Goal: Transaction & Acquisition: Purchase product/service

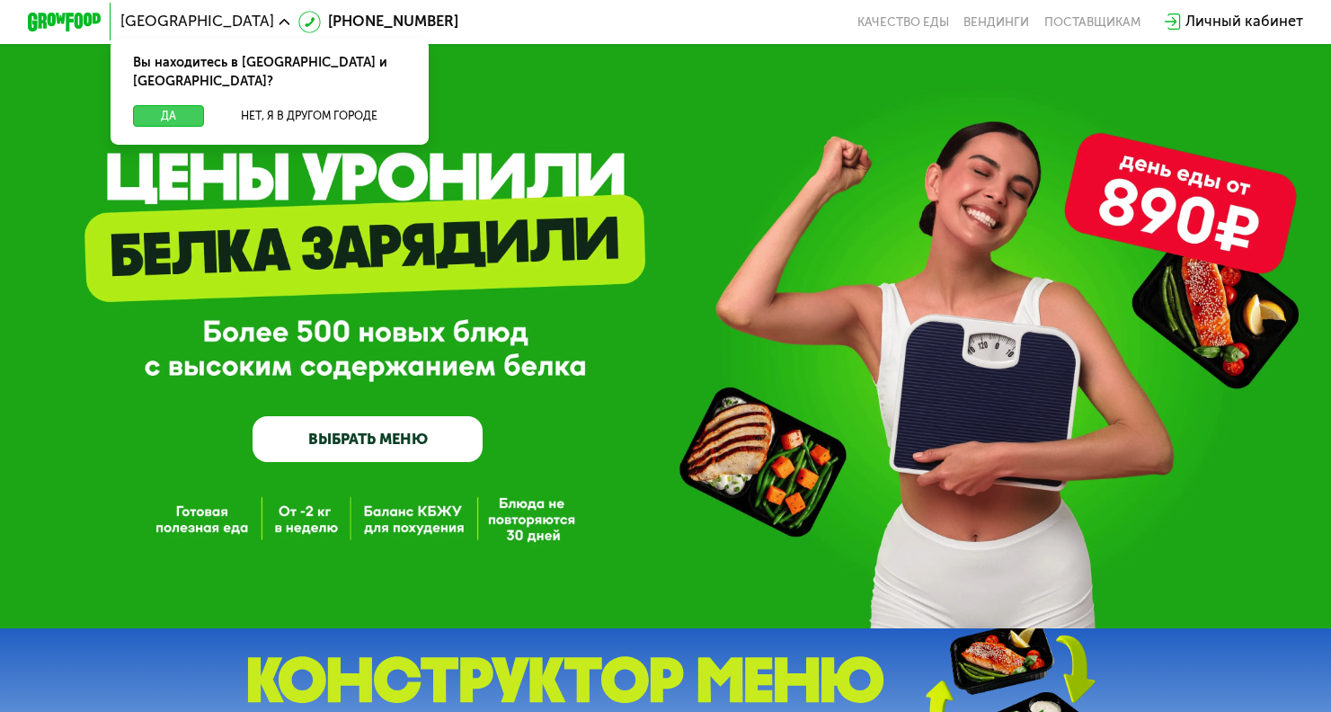
click at [172, 105] on button "Да" at bounding box center [168, 116] width 71 height 22
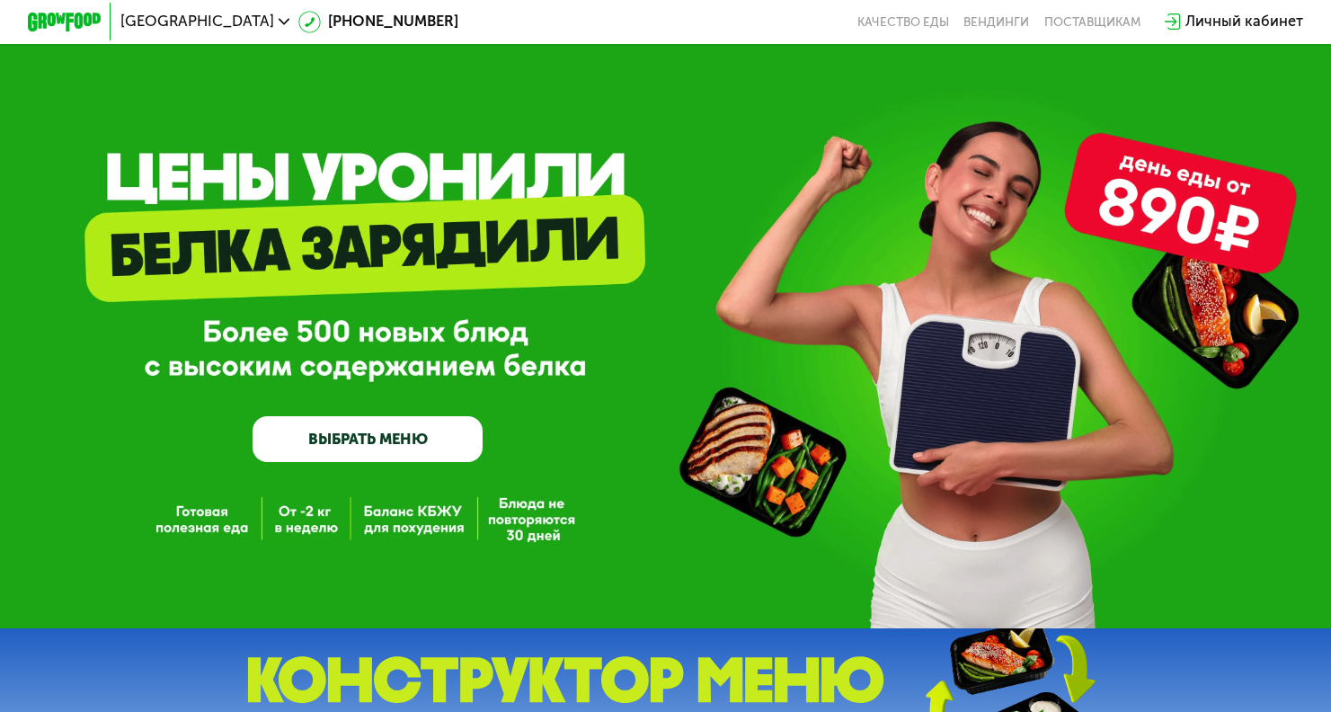
click at [416, 447] on link "ВЫБРАТЬ МЕНЮ" at bounding box center [368, 439] width 230 height 46
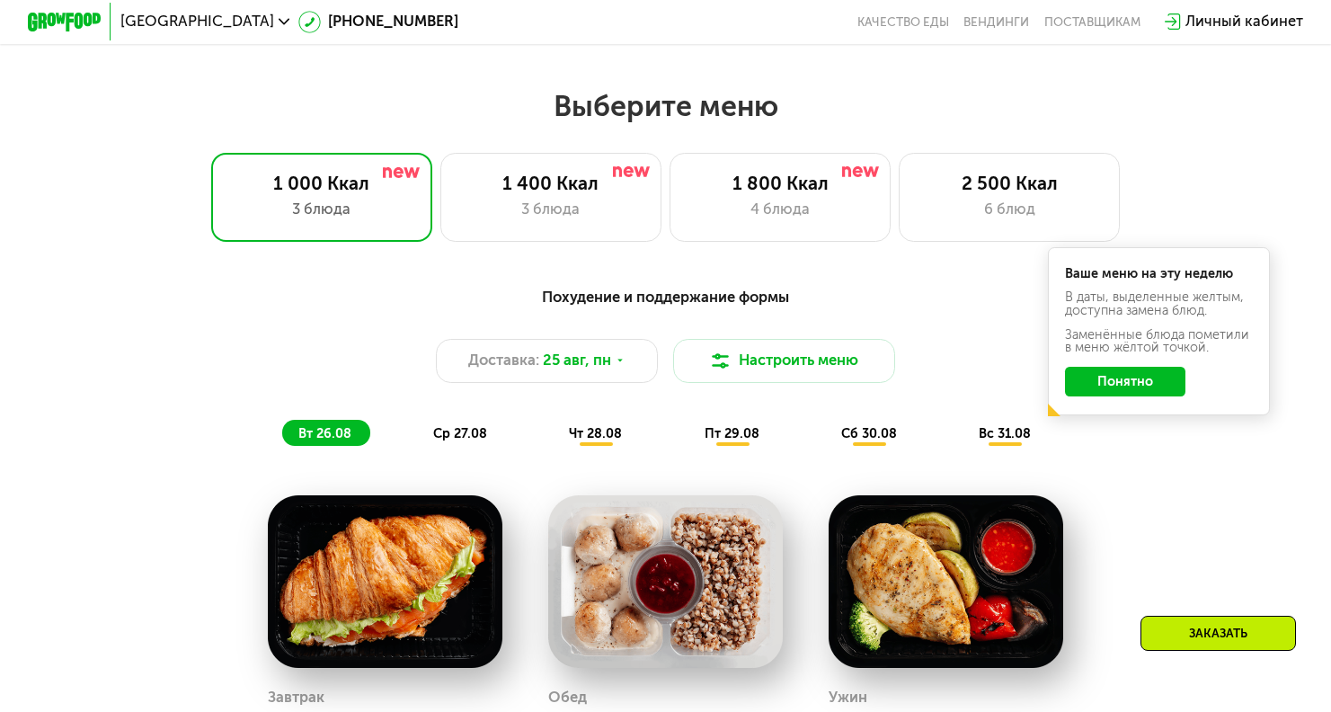
scroll to position [785, 0]
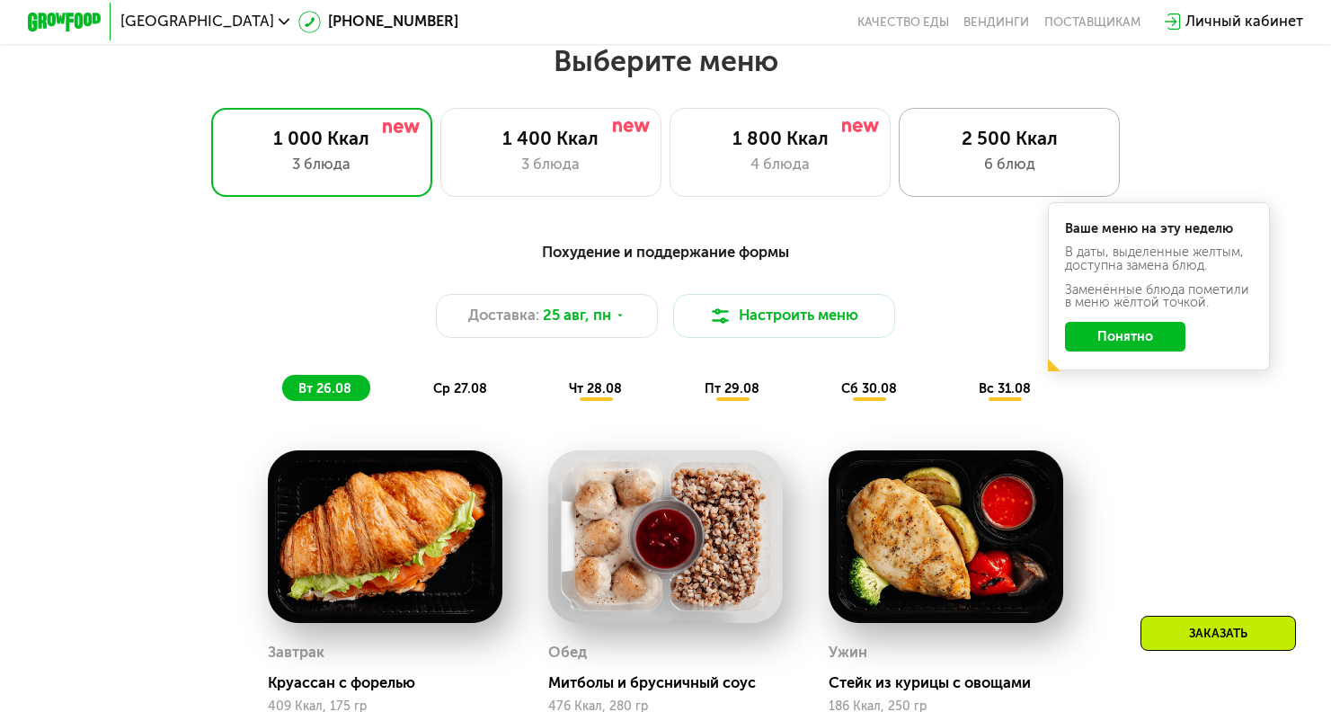
click at [975, 155] on div "6 блюд" at bounding box center [1009, 165] width 183 height 22
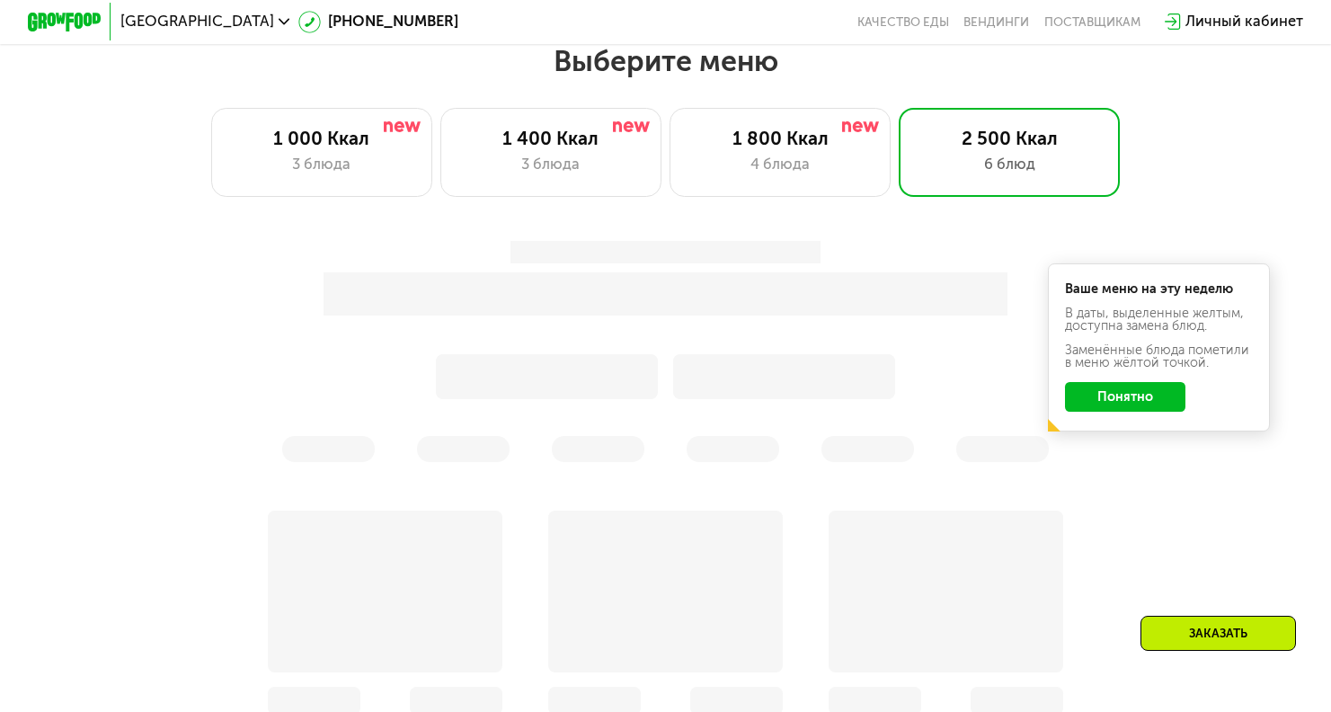
click at [1101, 400] on button "Понятно" at bounding box center [1125, 397] width 120 height 30
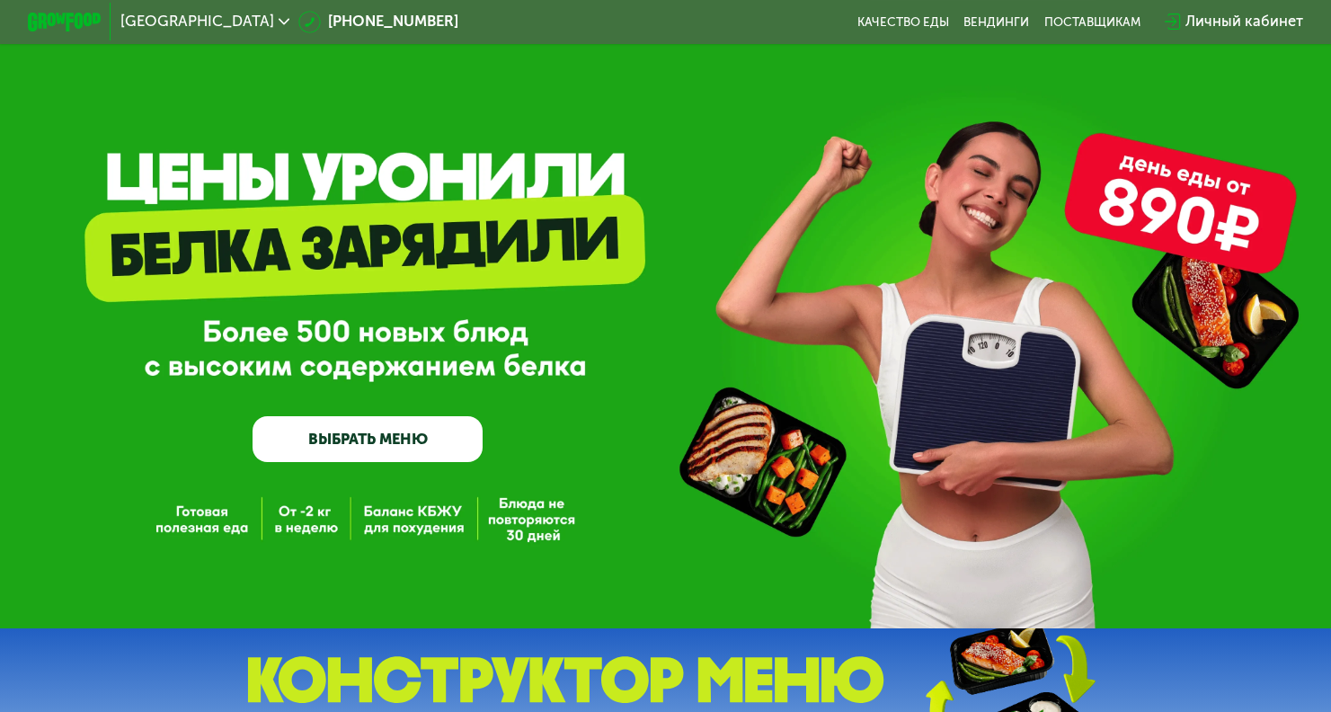
scroll to position [0, 0]
click at [406, 448] on link "ВЫБРАТЬ МЕНЮ" at bounding box center [368, 439] width 230 height 46
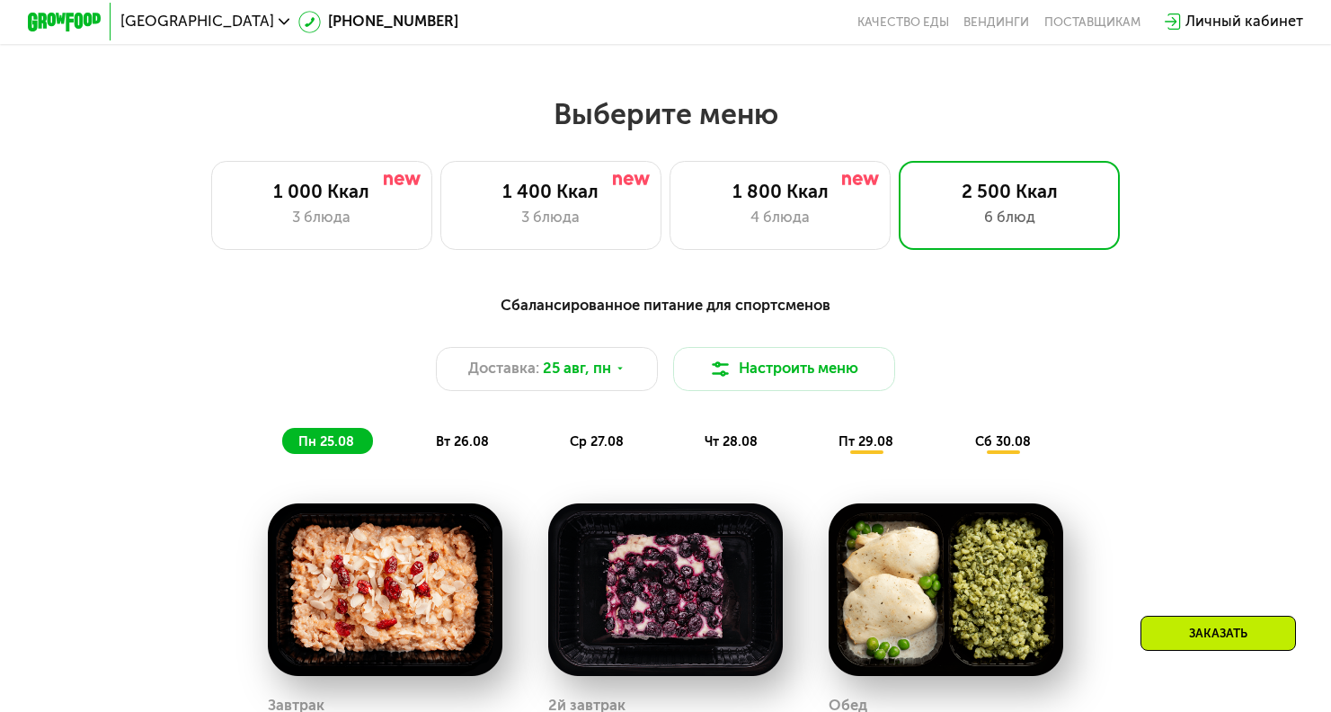
scroll to position [785, 0]
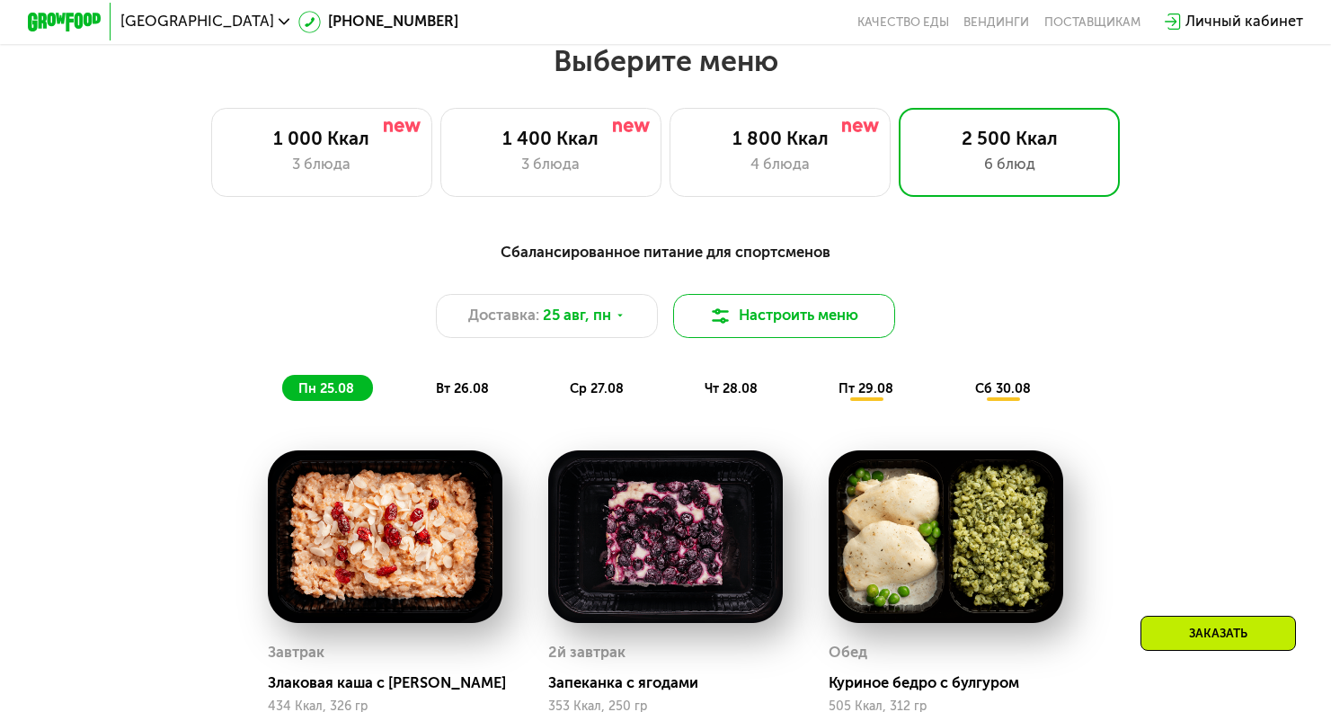
click at [817, 324] on button "Настроить меню" at bounding box center [784, 316] width 222 height 44
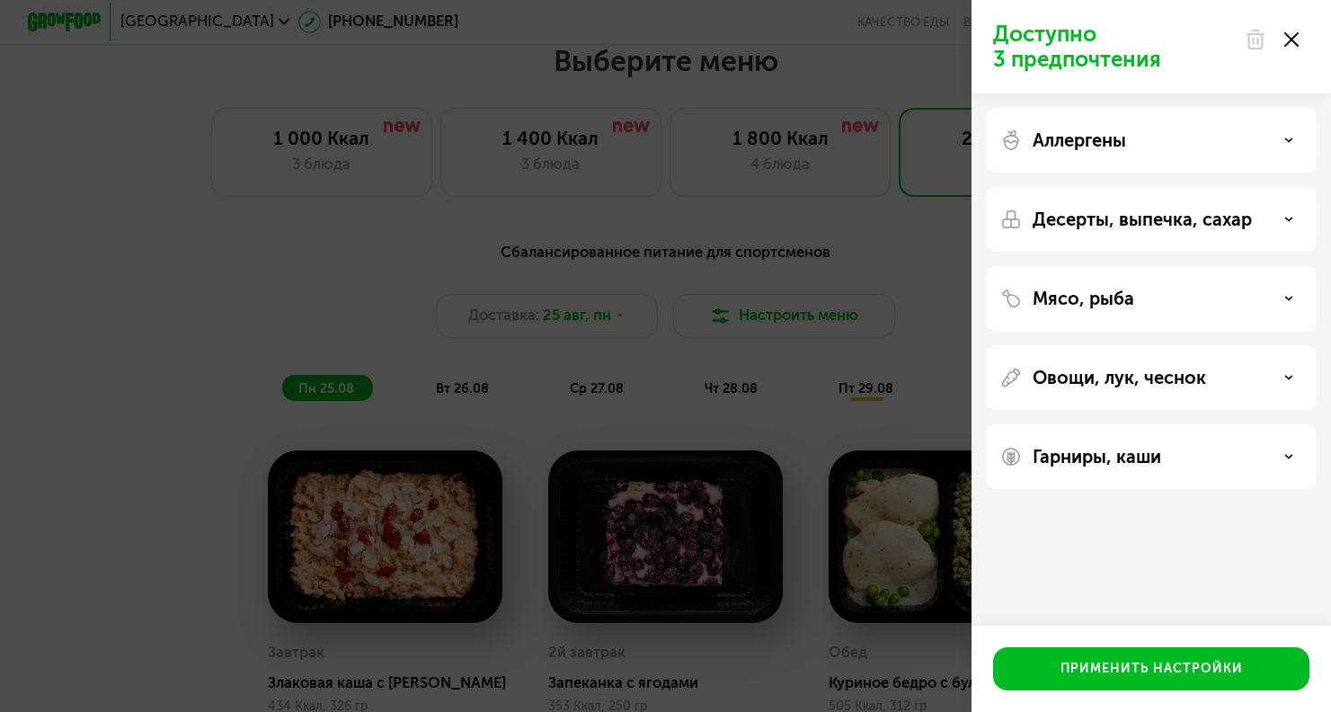
click at [1282, 187] on div "Аллергены" at bounding box center [1151, 219] width 331 height 65
click at [1289, 144] on icon at bounding box center [1288, 140] width 9 height 9
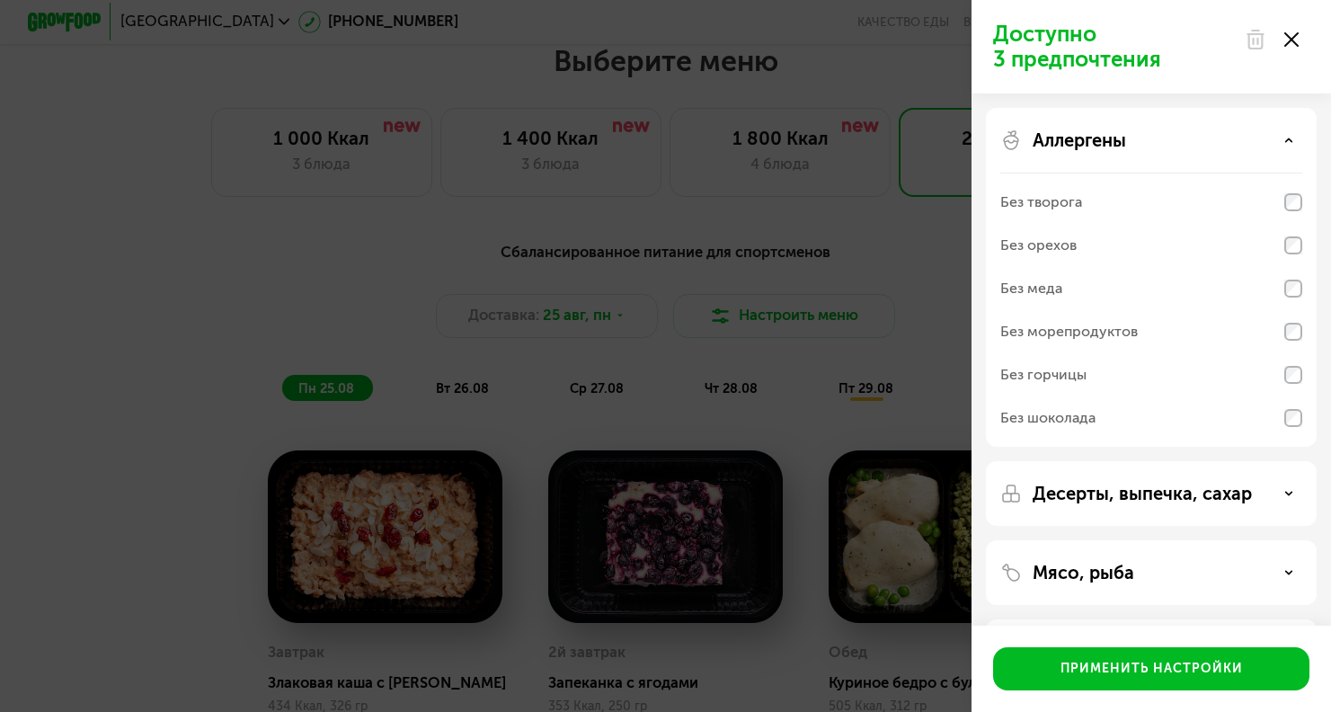
click at [1289, 144] on icon at bounding box center [1288, 140] width 9 height 9
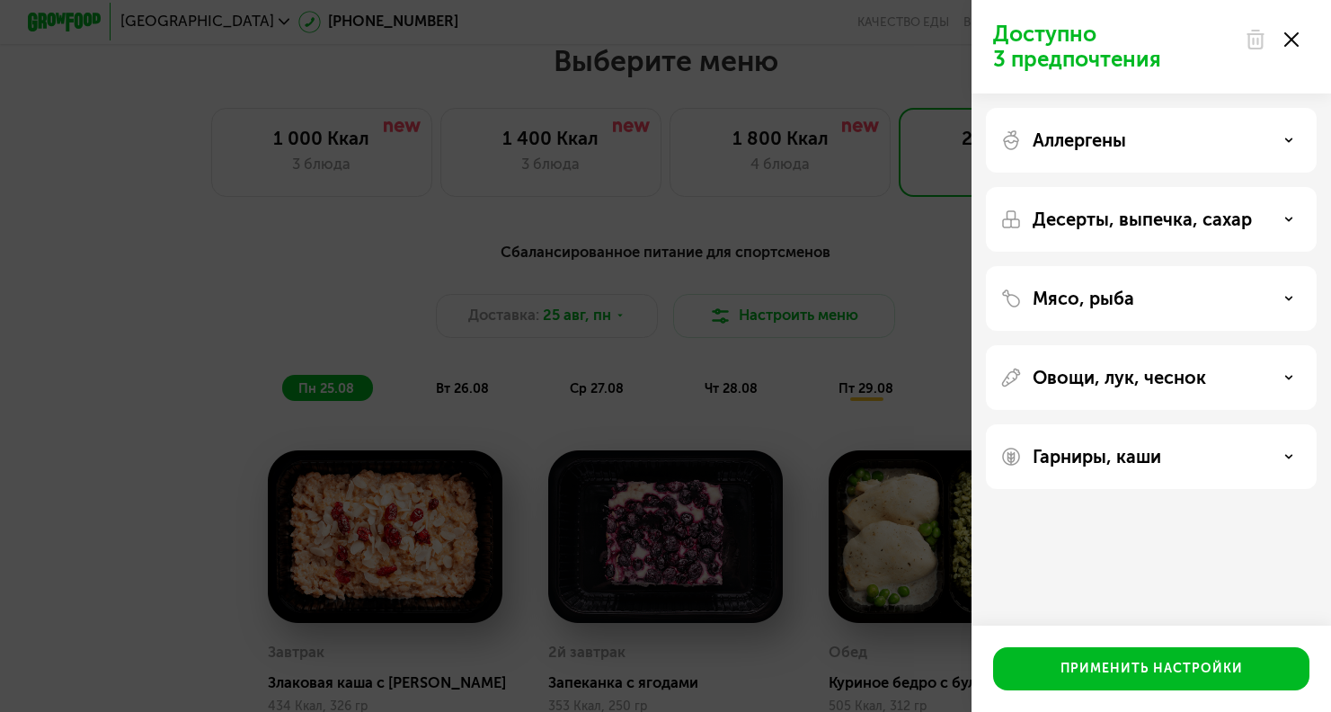
click at [1291, 218] on use at bounding box center [1289, 218] width 6 height 3
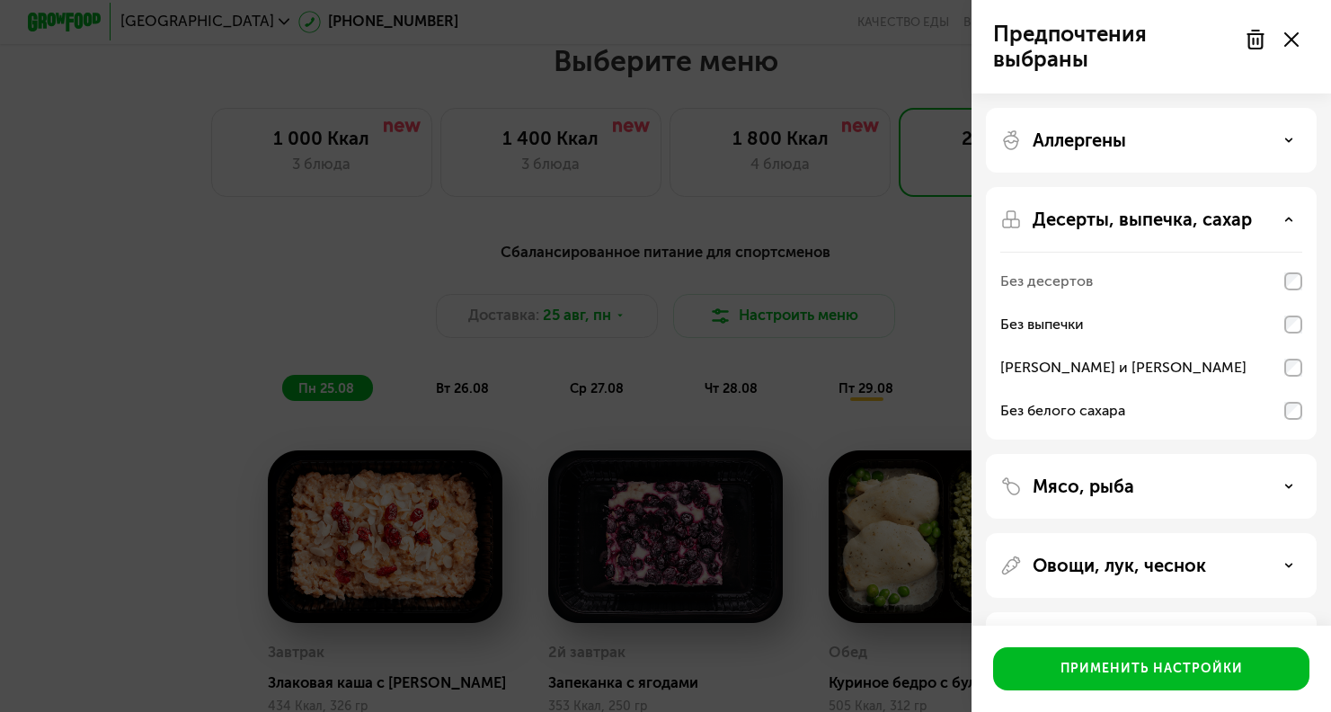
click at [1289, 303] on div "Без десертов" at bounding box center [1151, 324] width 302 height 43
click at [1291, 218] on icon at bounding box center [1288, 219] width 9 height 9
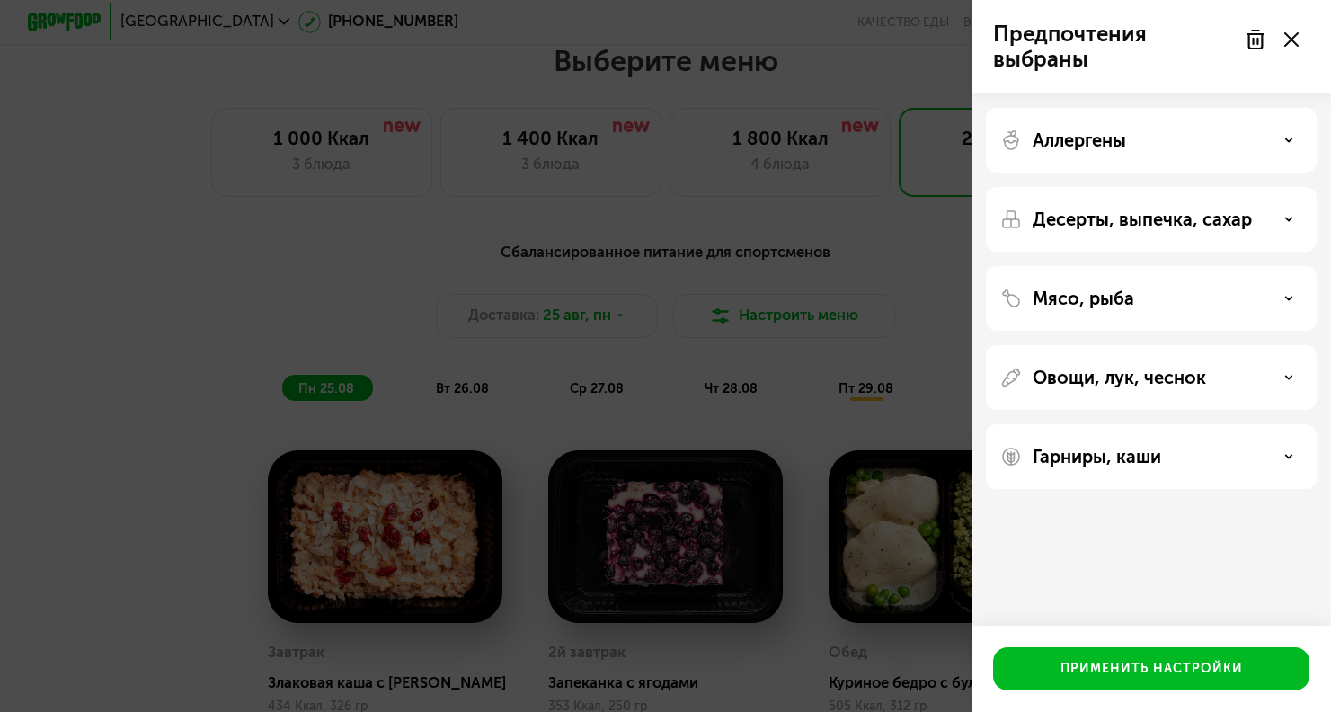
click at [1293, 296] on div "Мясо, рыба" at bounding box center [1151, 299] width 302 height 22
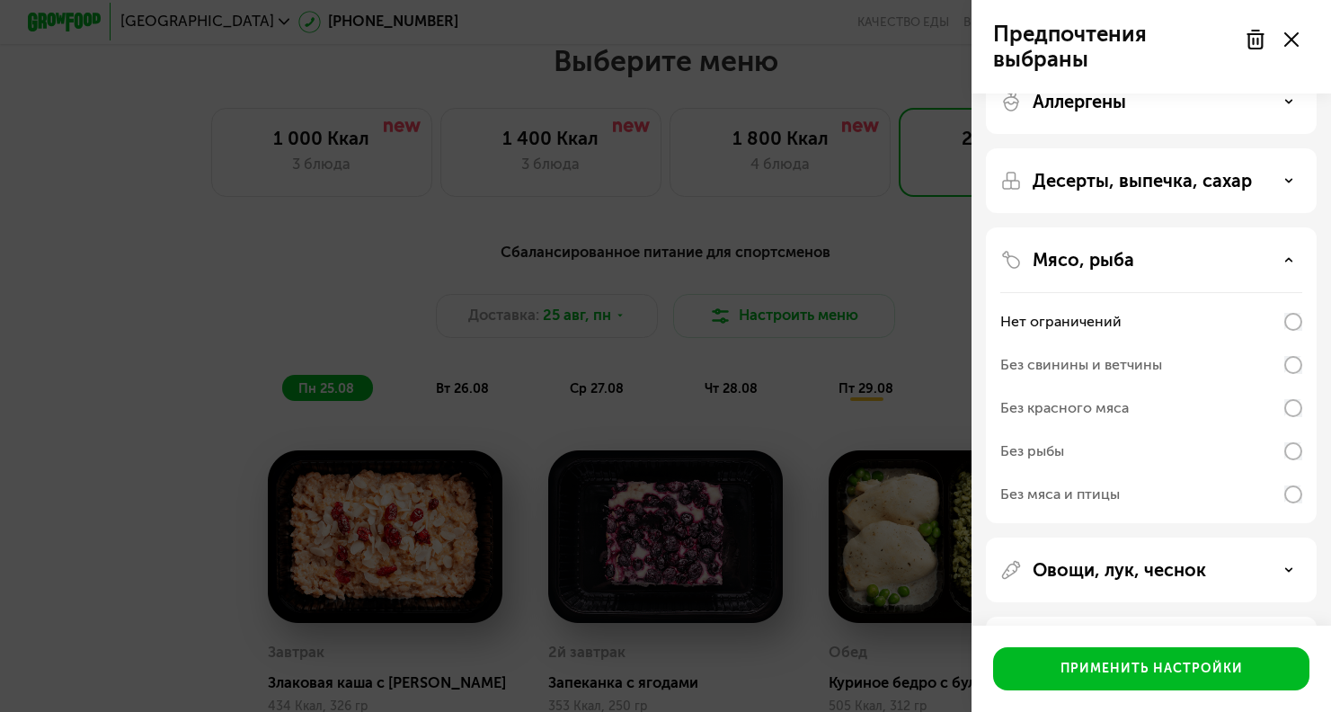
scroll to position [45, 0]
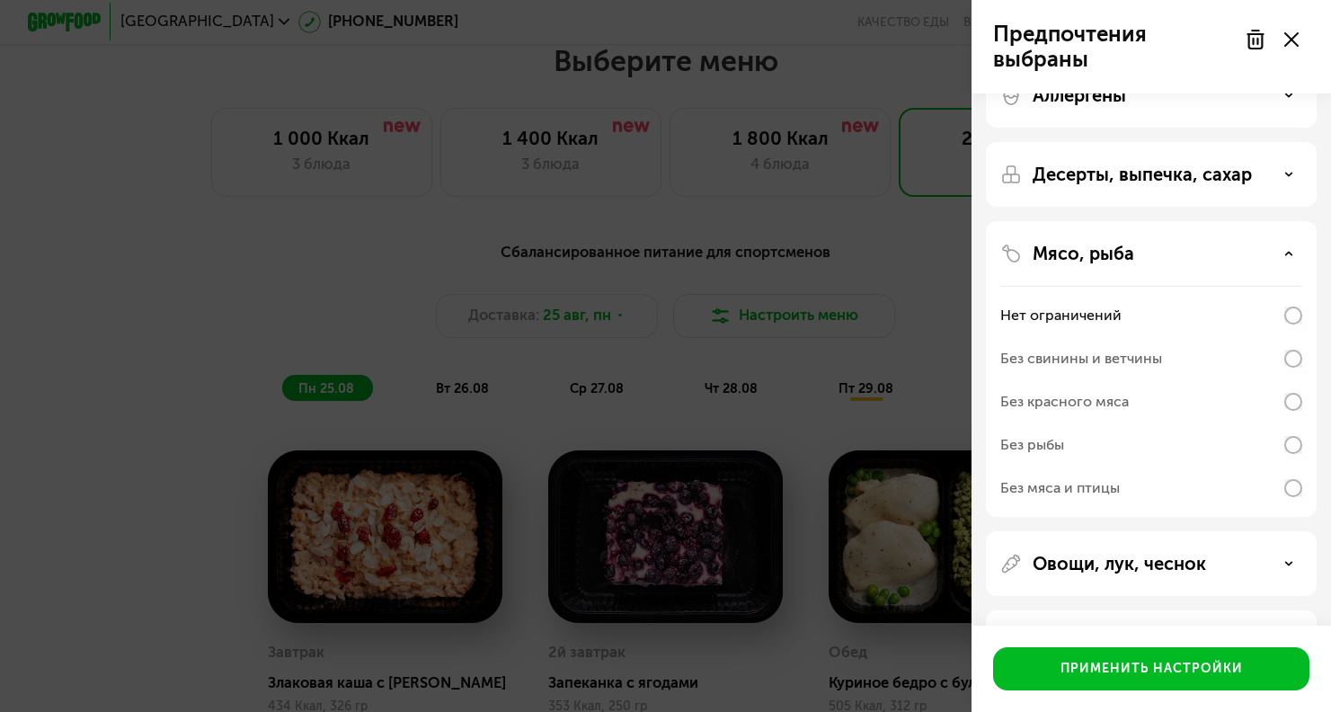
click at [1294, 380] on div "Без свинины и ветчины" at bounding box center [1151, 401] width 302 height 43
click at [603, 115] on div "Предпочтения выбраны Аллергены Десерты, выпечка, сахар Мясо, рыба Нет ограничен…" at bounding box center [665, 356] width 1331 height 712
